Goal: Transaction & Acquisition: Purchase product/service

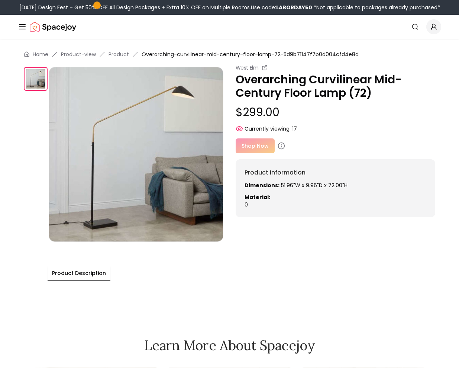
click at [262, 144] on div "Shop Now" at bounding box center [336, 145] width 200 height 15
click at [281, 146] on icon at bounding box center [281, 145] width 7 height 7
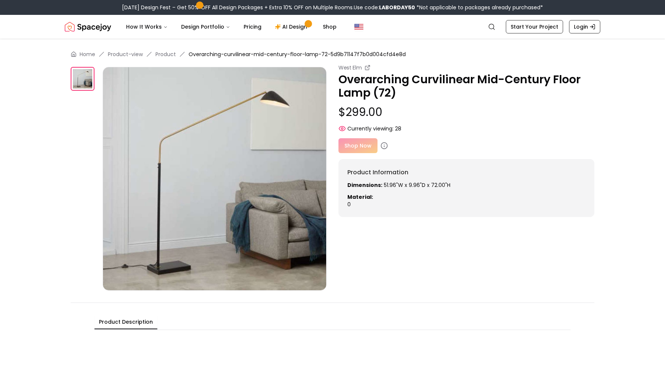
click at [363, 143] on div "Shop Now" at bounding box center [467, 145] width 256 height 15
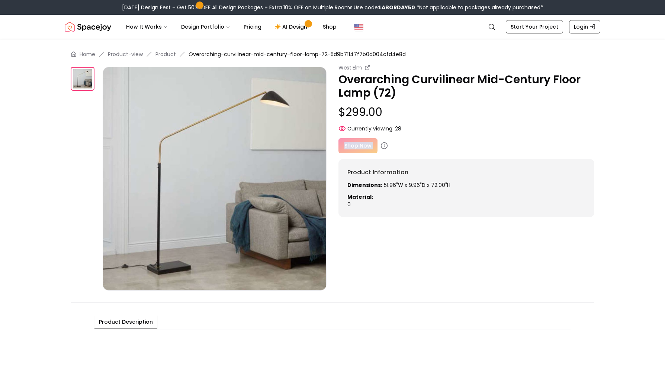
click at [363, 143] on div "Shop Now" at bounding box center [467, 145] width 256 height 15
click at [390, 195] on p "Material:" at bounding box center [466, 196] width 238 height 7
click at [348, 61] on div "Home Product-view Product Overarching-curvilinear-mid-century-floor-lamp-72-5d9…" at bounding box center [332, 195] width 571 height 312
drag, startPoint x: 189, startPoint y: 53, endPoint x: 318, endPoint y: 55, distance: 129.5
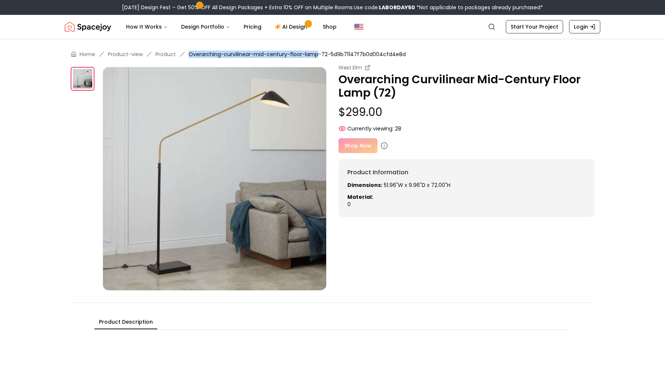
click at [318, 55] on span "Overarching-curvilinear-mid-century-floor-lamp-72-5d9b71147f7b0d004cfd4e8d" at bounding box center [297, 54] width 217 height 7
copy span "Overarching-curvilinear-mid-century-floor-lamp"
click at [497, 31] on link "Search" at bounding box center [492, 26] width 16 height 13
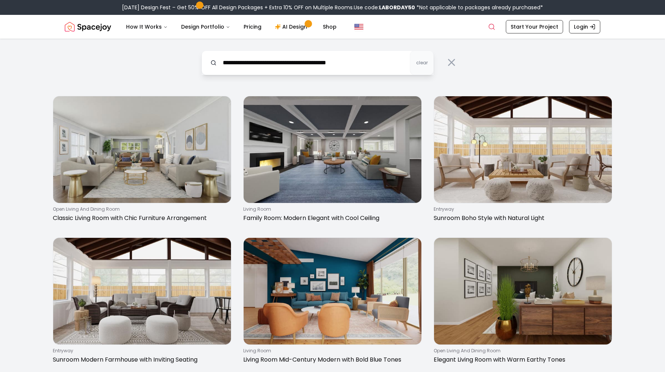
type input "**********"
